Goal: Transaction & Acquisition: Purchase product/service

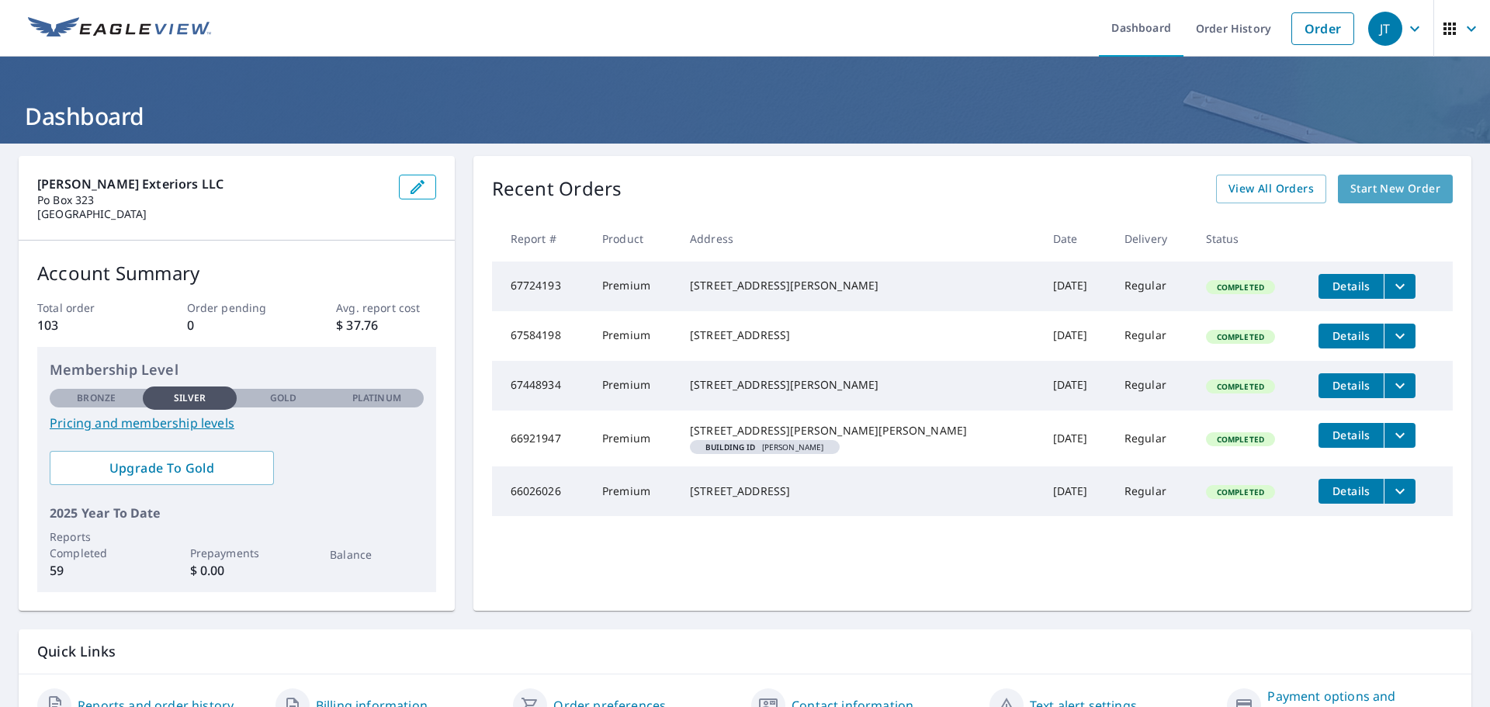
click at [1395, 187] on span "Start New Order" at bounding box center [1395, 188] width 90 height 19
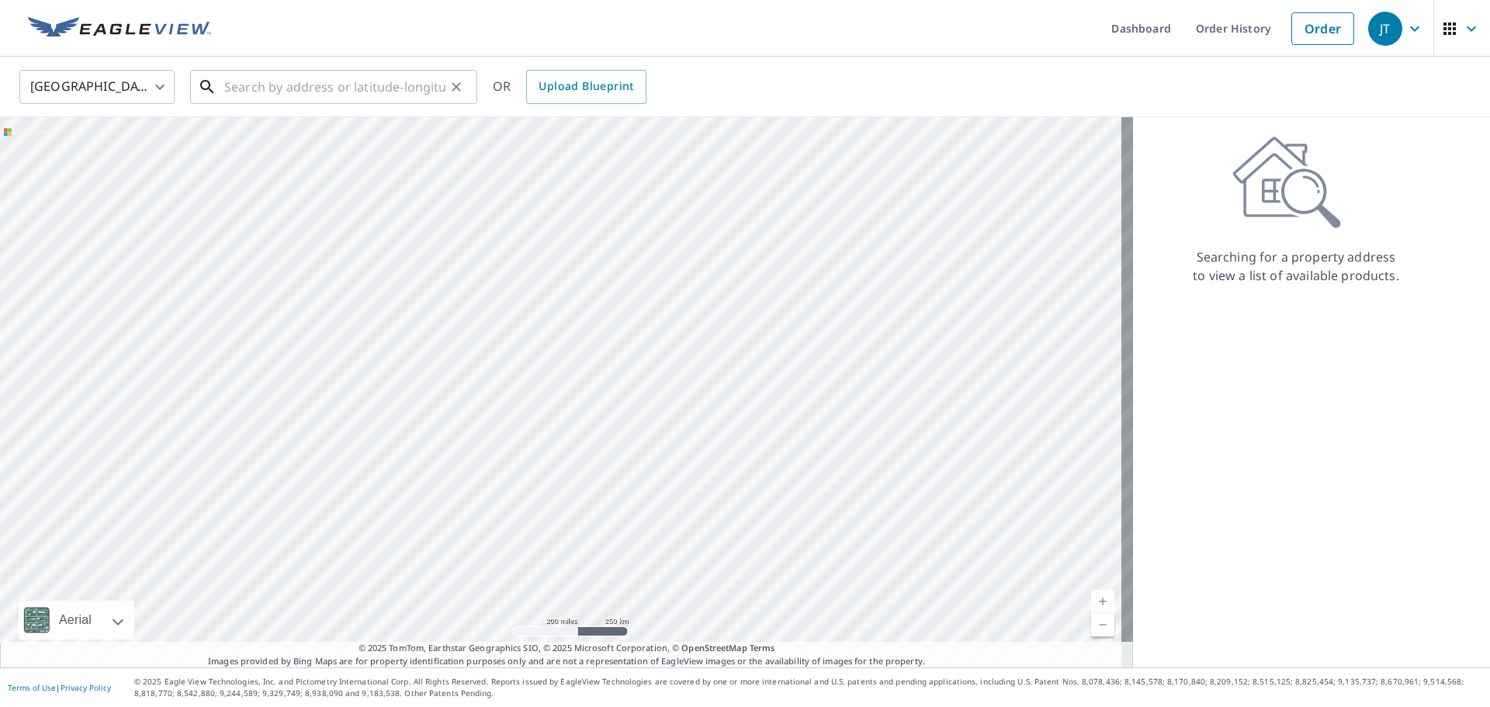
click at [297, 92] on input "text" at bounding box center [334, 86] width 221 height 43
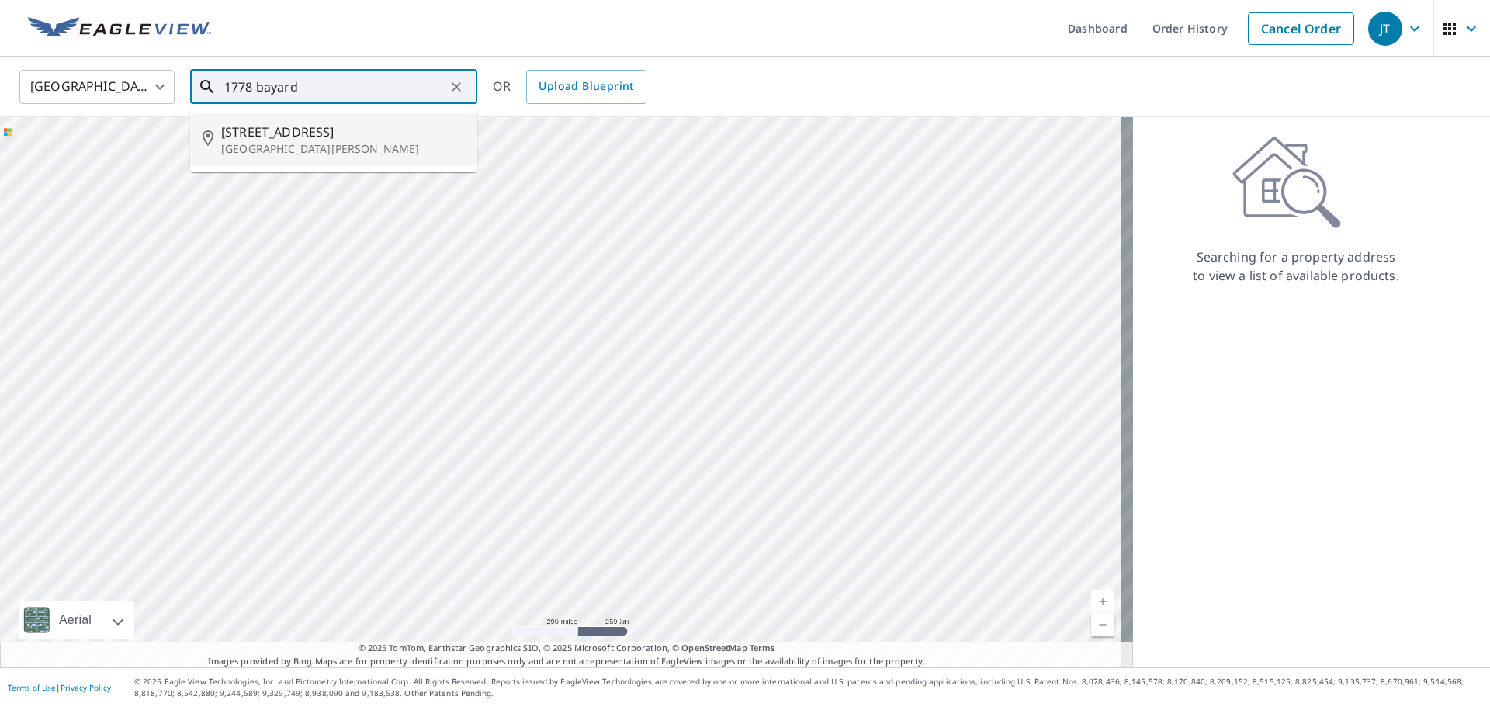
click at [270, 131] on span "[STREET_ADDRESS]" at bounding box center [343, 132] width 244 height 19
type input "[STREET_ADDRESS][PERSON_NAME]"
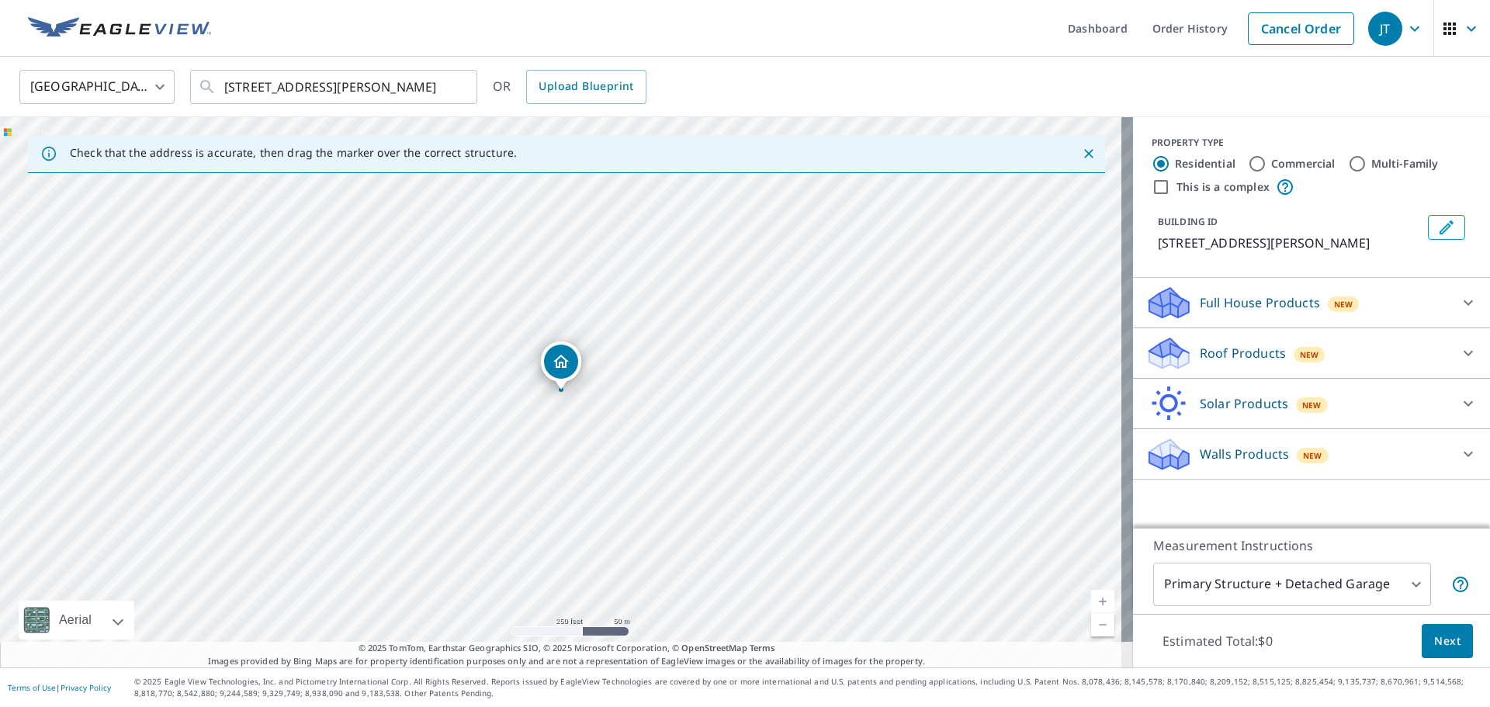
click at [1422, 352] on div "Roof Products New" at bounding box center [1298, 353] width 304 height 36
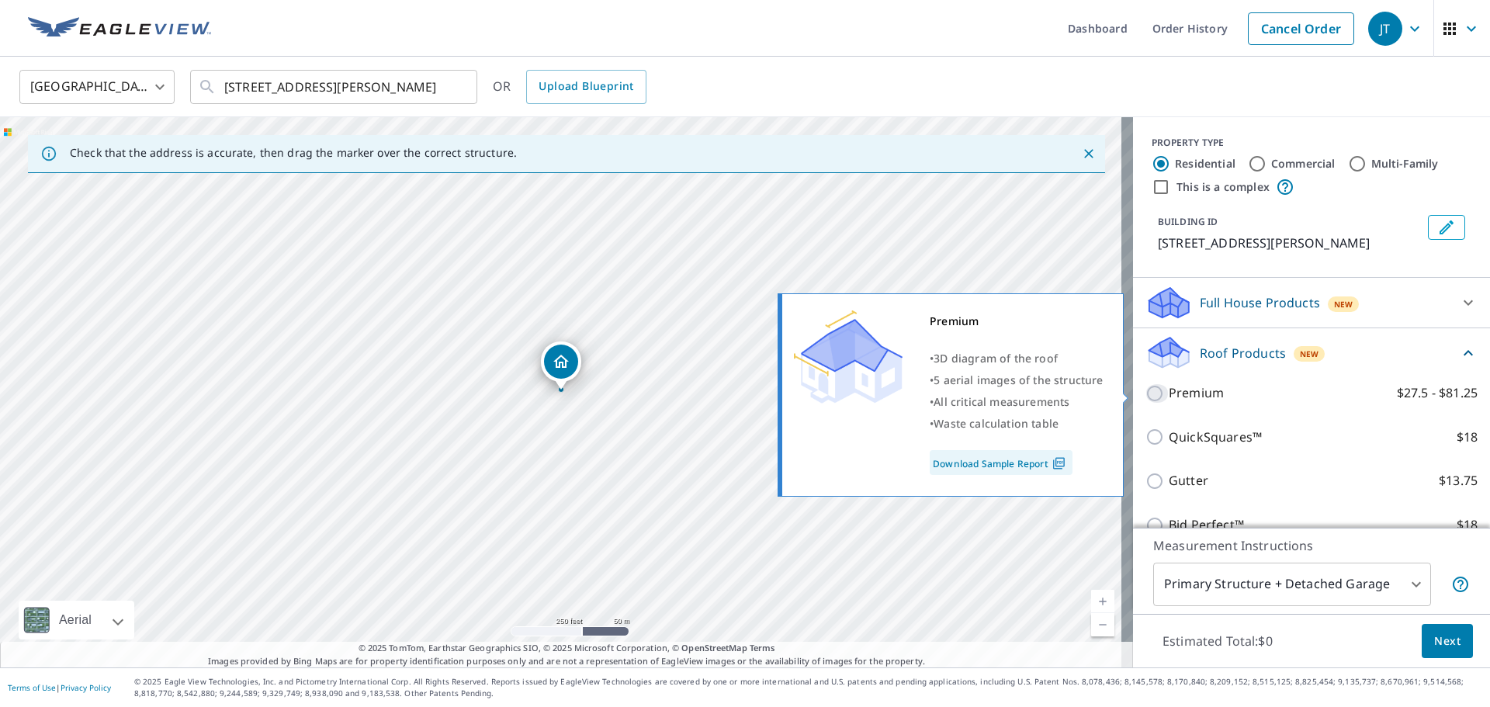
click at [1155, 391] on input "Premium $27.5 - $81.25" at bounding box center [1157, 393] width 23 height 19
checkbox input "true"
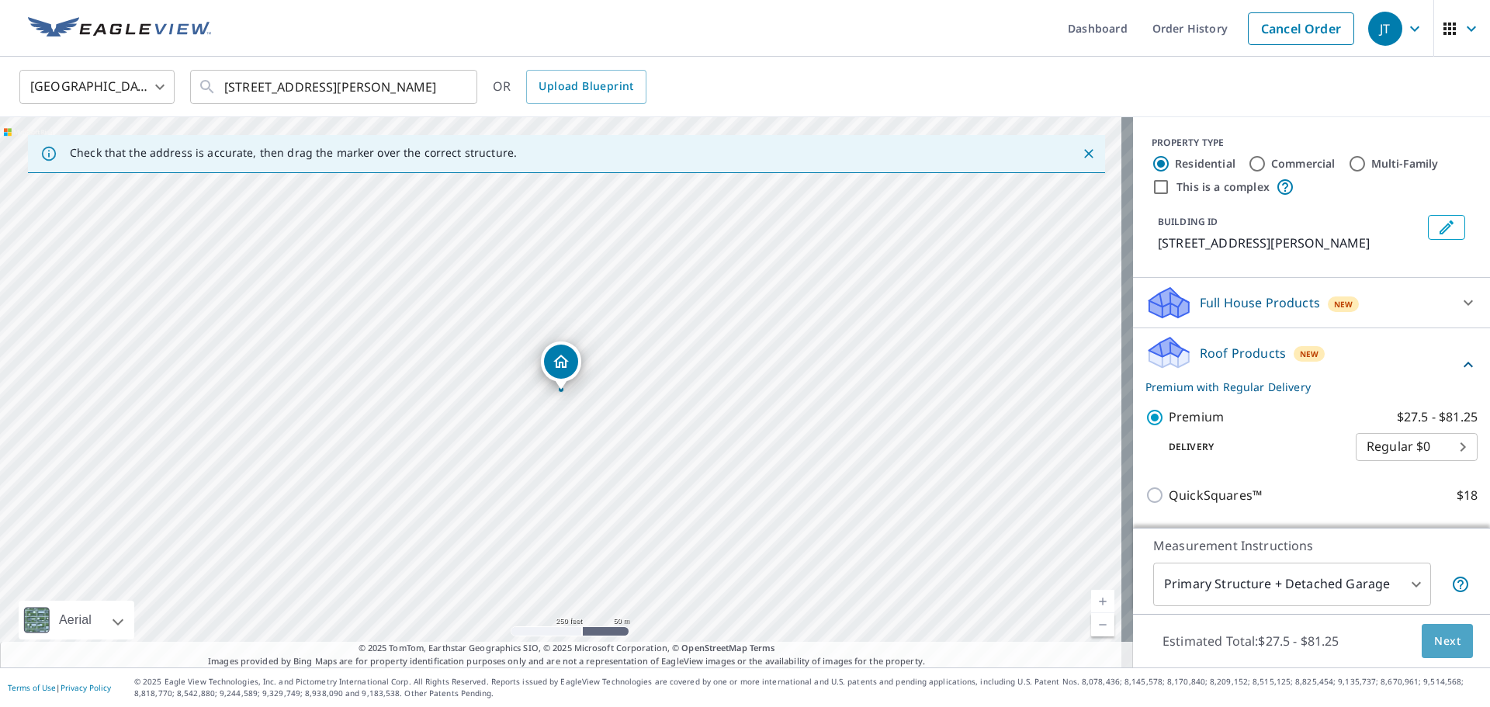
click at [1422, 640] on button "Next" at bounding box center [1447, 641] width 51 height 35
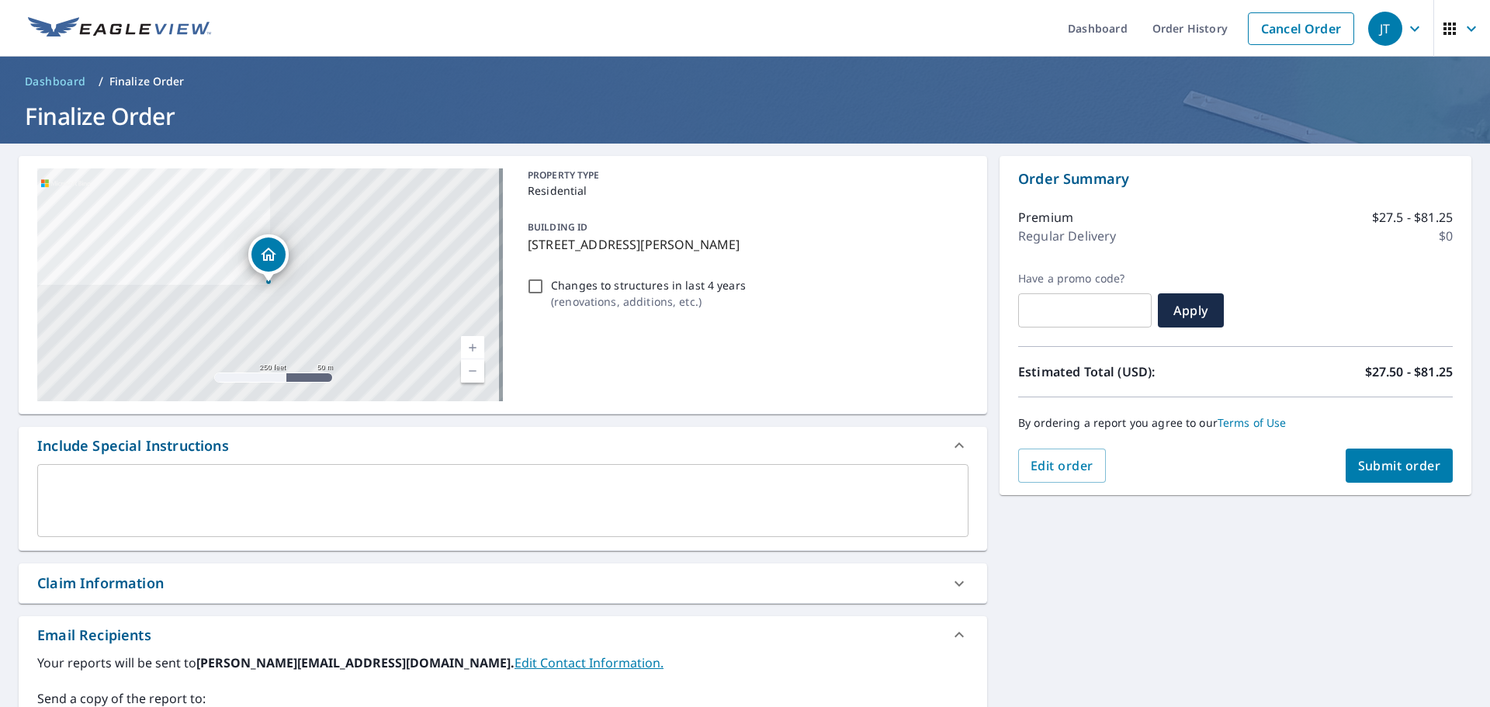
click at [1358, 457] on span "Submit order" at bounding box center [1399, 465] width 83 height 17
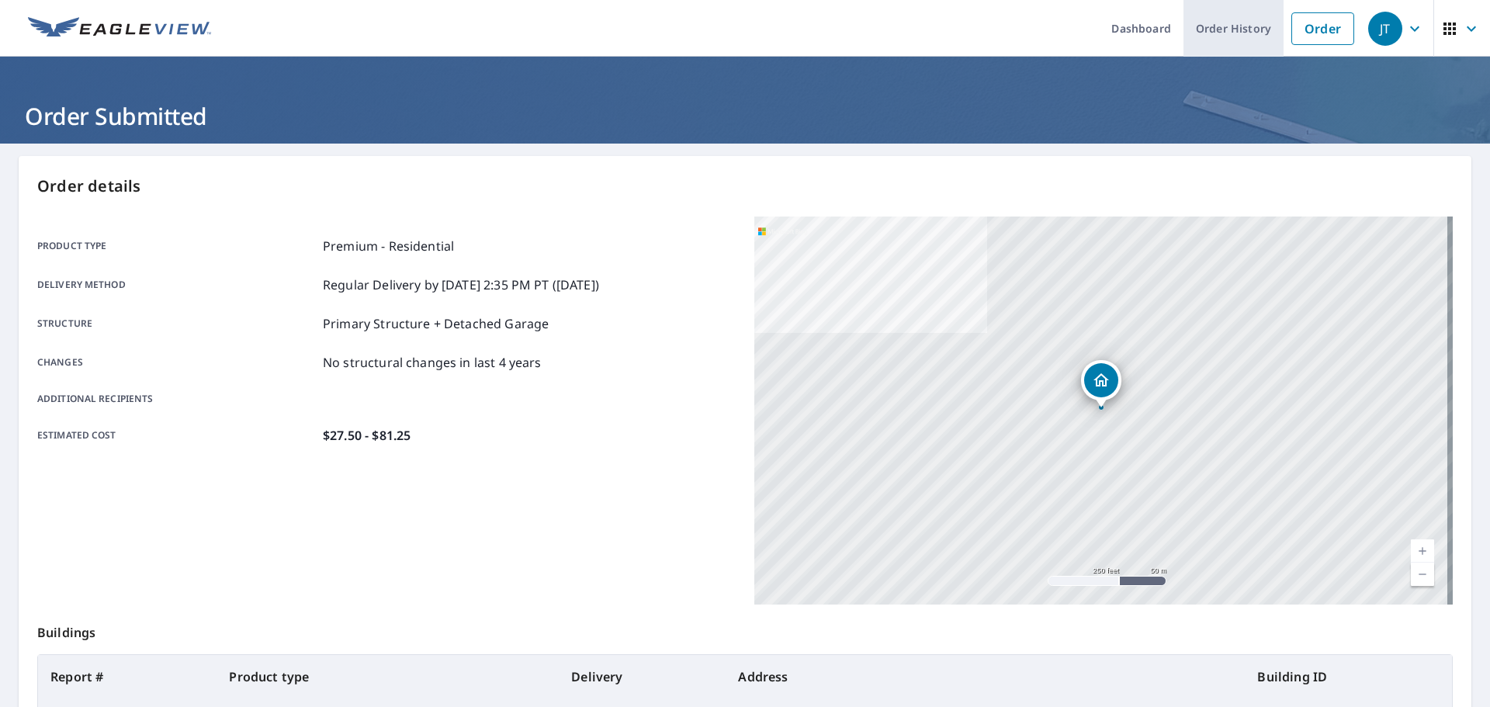
click at [1198, 28] on link "Order History" at bounding box center [1234, 28] width 100 height 57
